Goal: Task Accomplishment & Management: Use online tool/utility

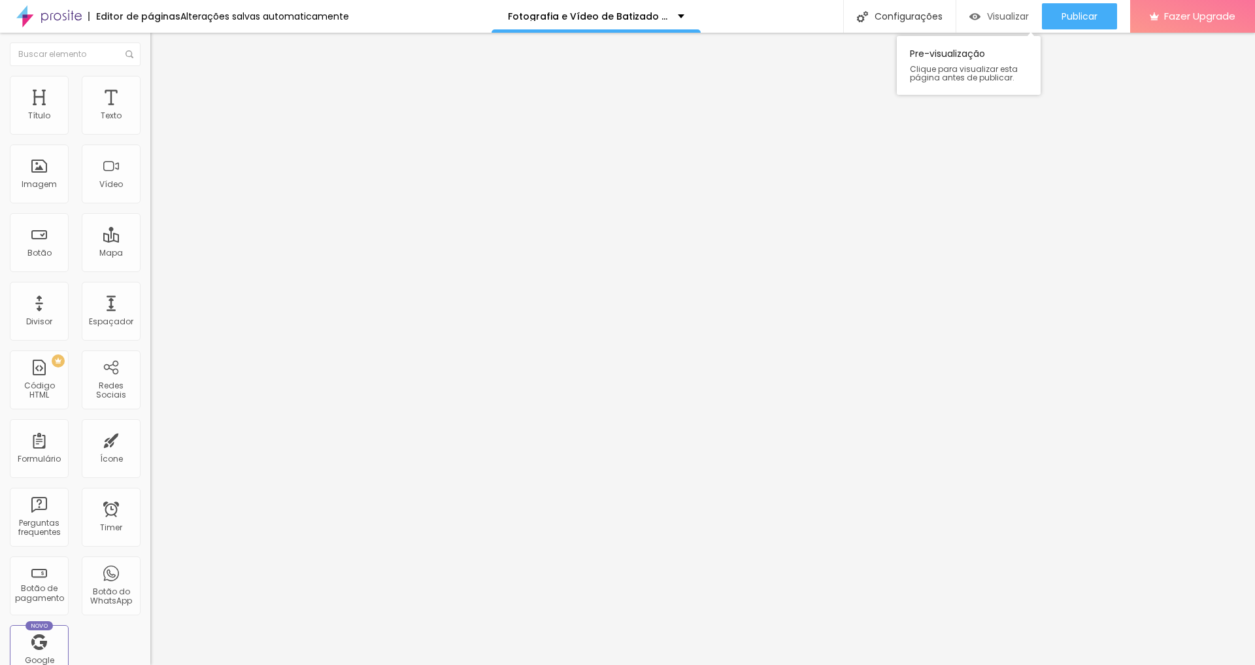
click at [774, 12] on span "Visualizar" at bounding box center [1008, 16] width 42 height 10
click at [774, 26] on div "Publicar" at bounding box center [1080, 16] width 36 height 26
click at [774, 15] on div "Visualizar" at bounding box center [987, 16] width 59 height 11
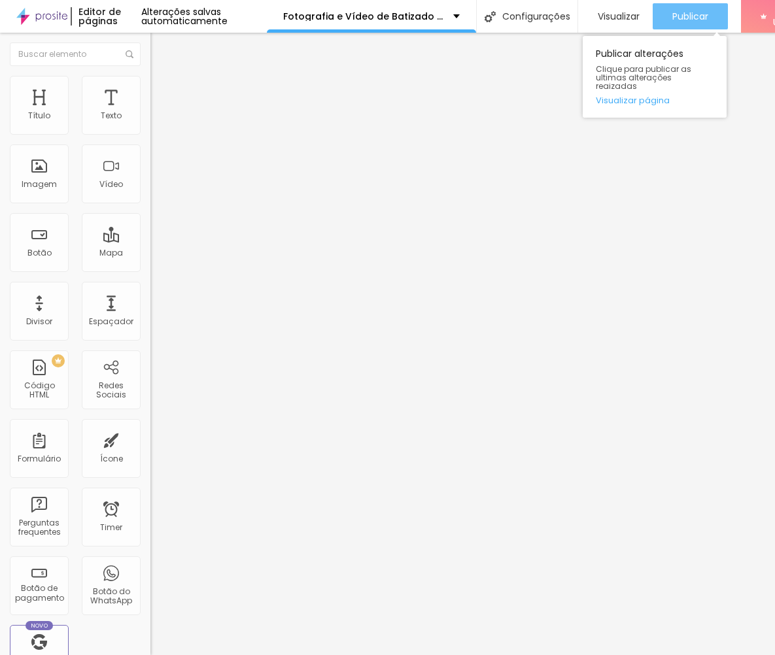
click at [708, 16] on span "Publicar" at bounding box center [690, 16] width 36 height 10
